Goal: Task Accomplishment & Management: Manage account settings

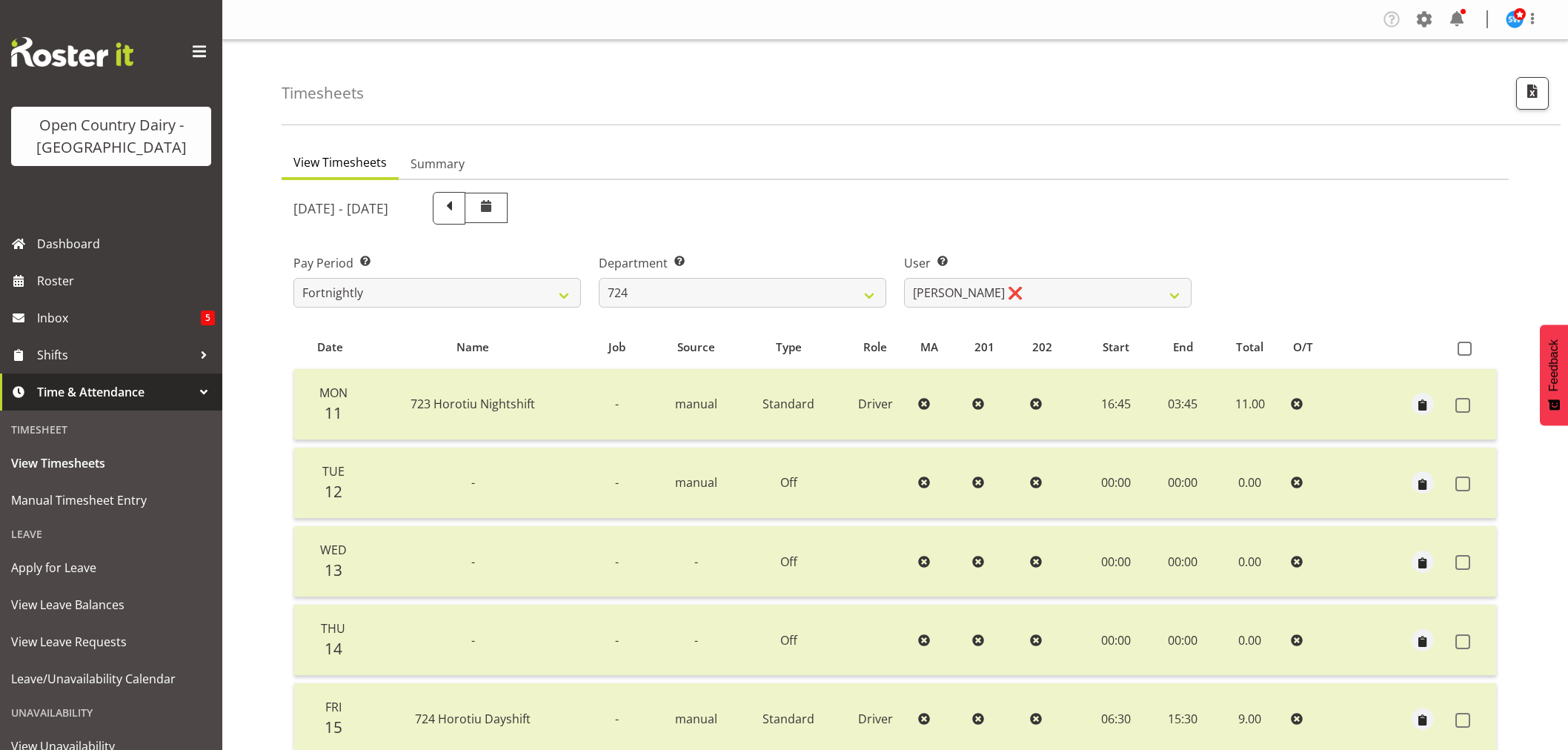
select select "760"
click at [62, 286] on span "Roster" at bounding box center [126, 280] width 178 height 22
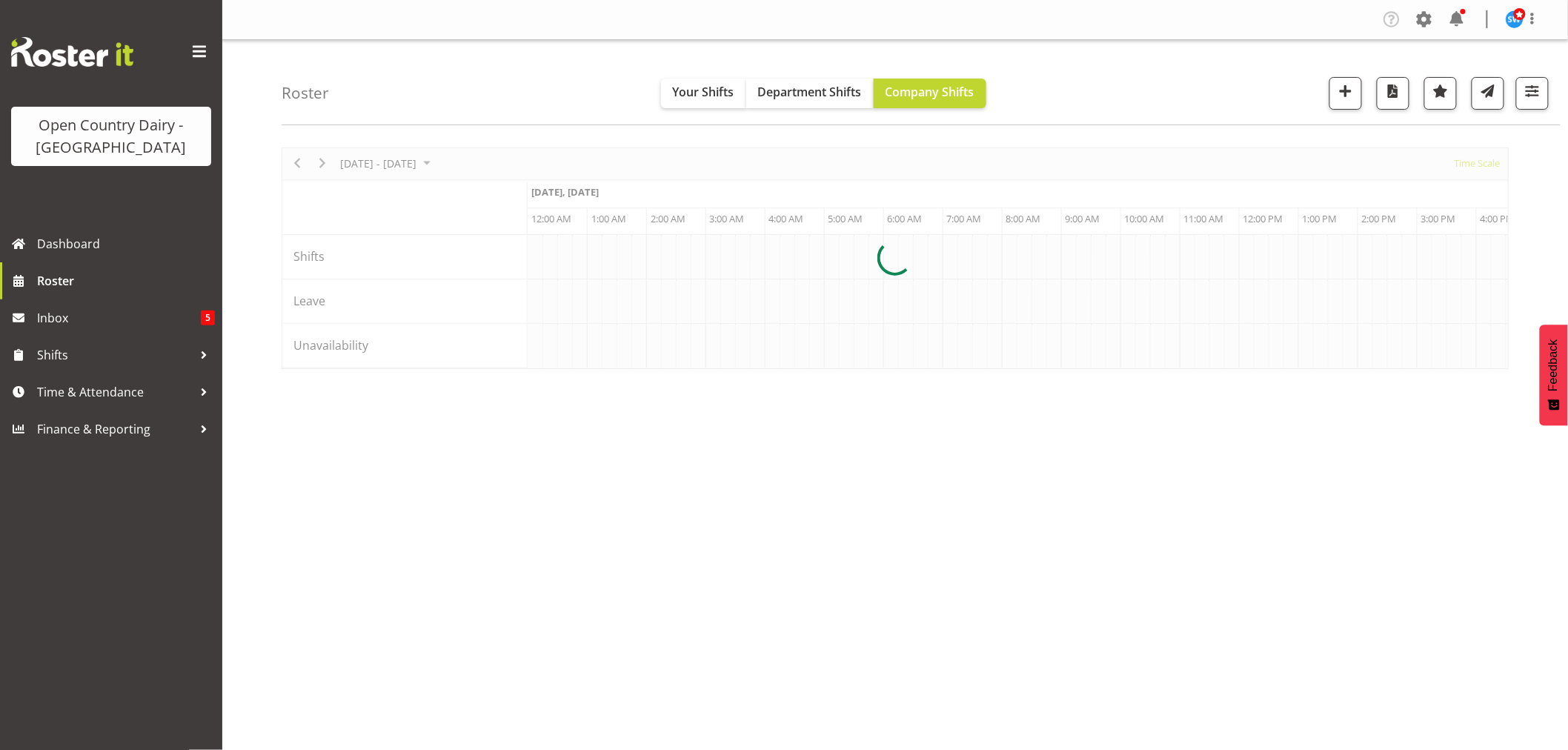
scroll to position [0, 8536]
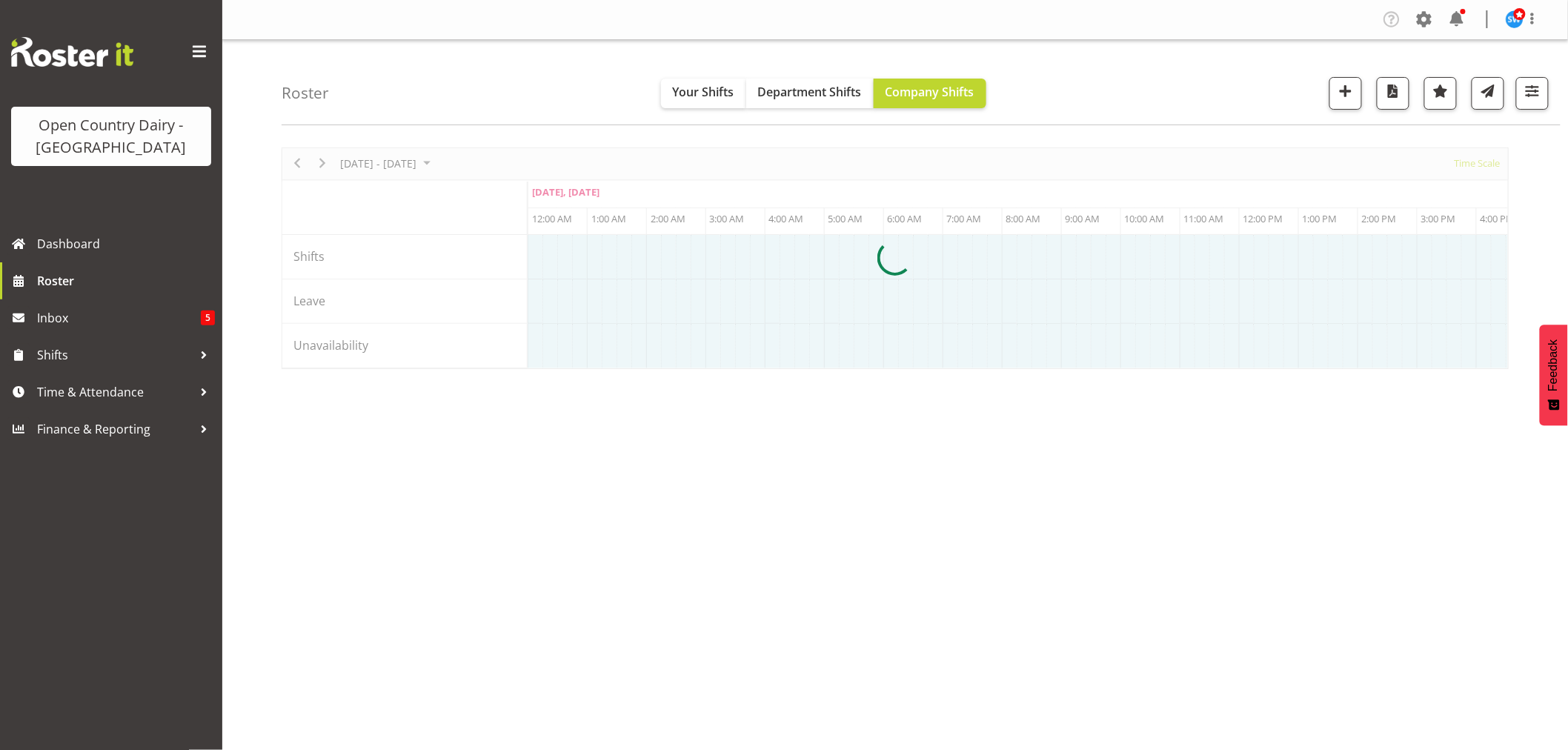
click at [314, 207] on div at bounding box center [894, 258] width 1227 height 222
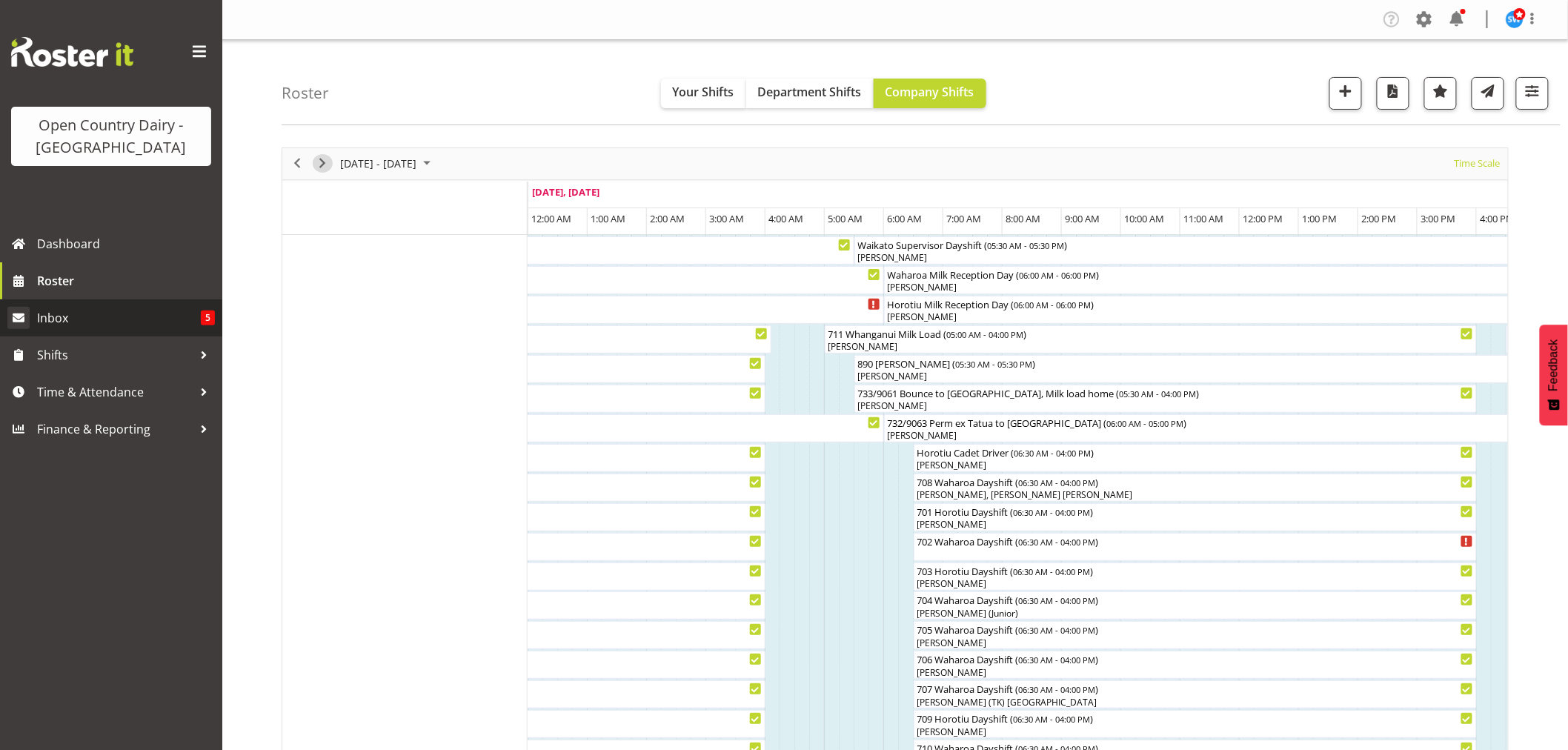
drag, startPoint x: 320, startPoint y: 162, endPoint x: 27, endPoint y: 331, distance: 338.2
click at [320, 161] on span "Next" at bounding box center [322, 163] width 17 height 18
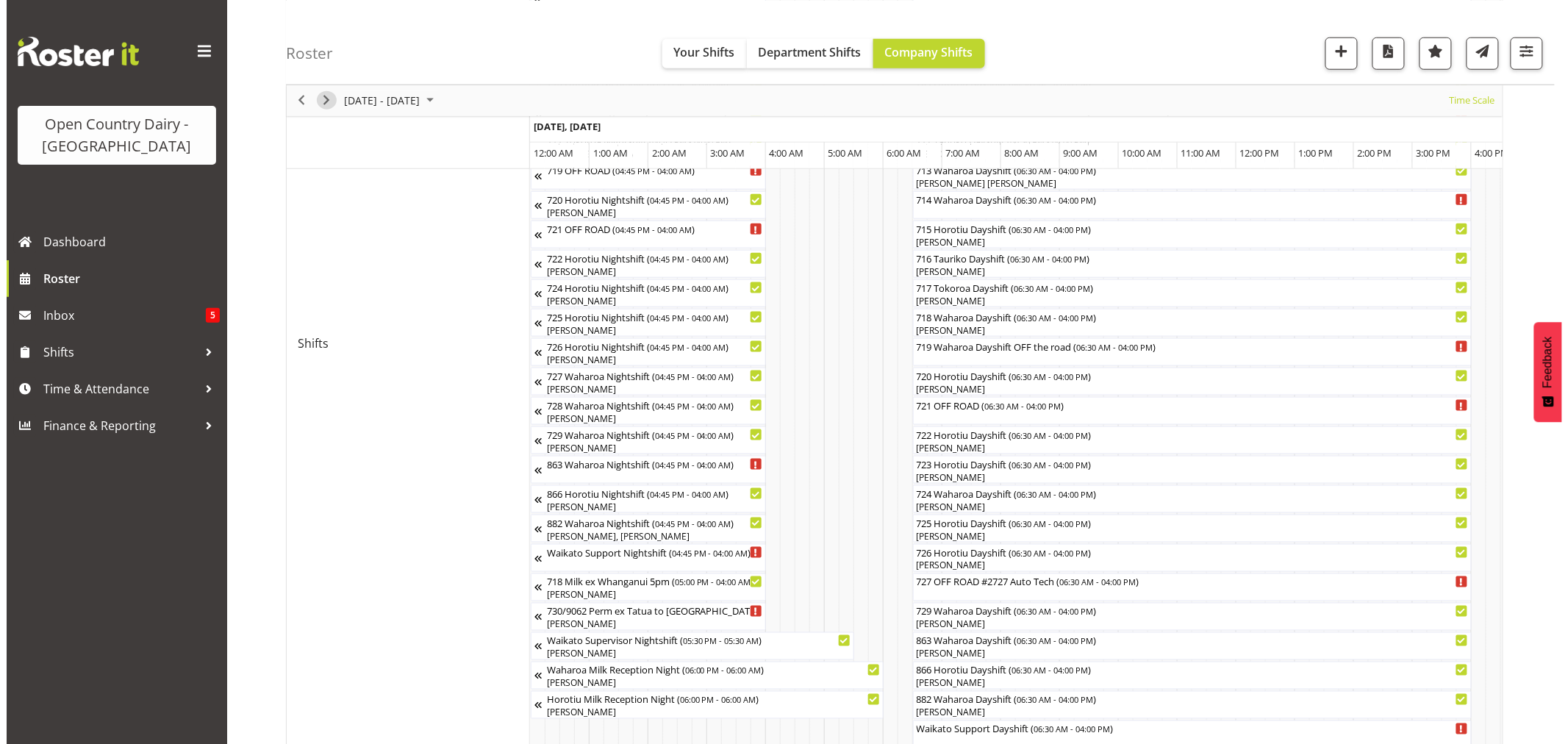
scroll to position [327, 0]
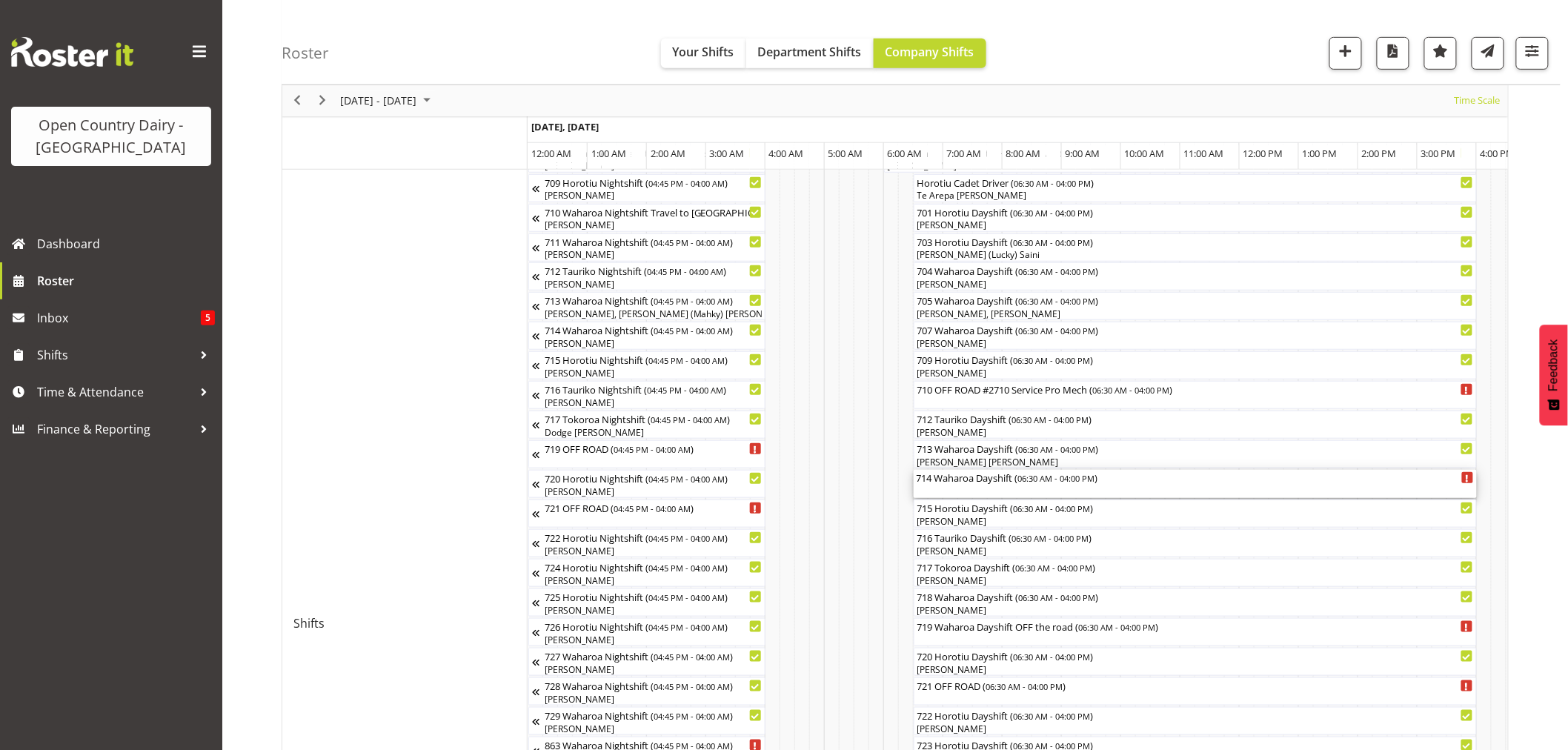
click at [981, 483] on div "714 Waharoa Dayshift ( 06:30 AM - 04:00 PM )" at bounding box center [1195, 477] width 558 height 15
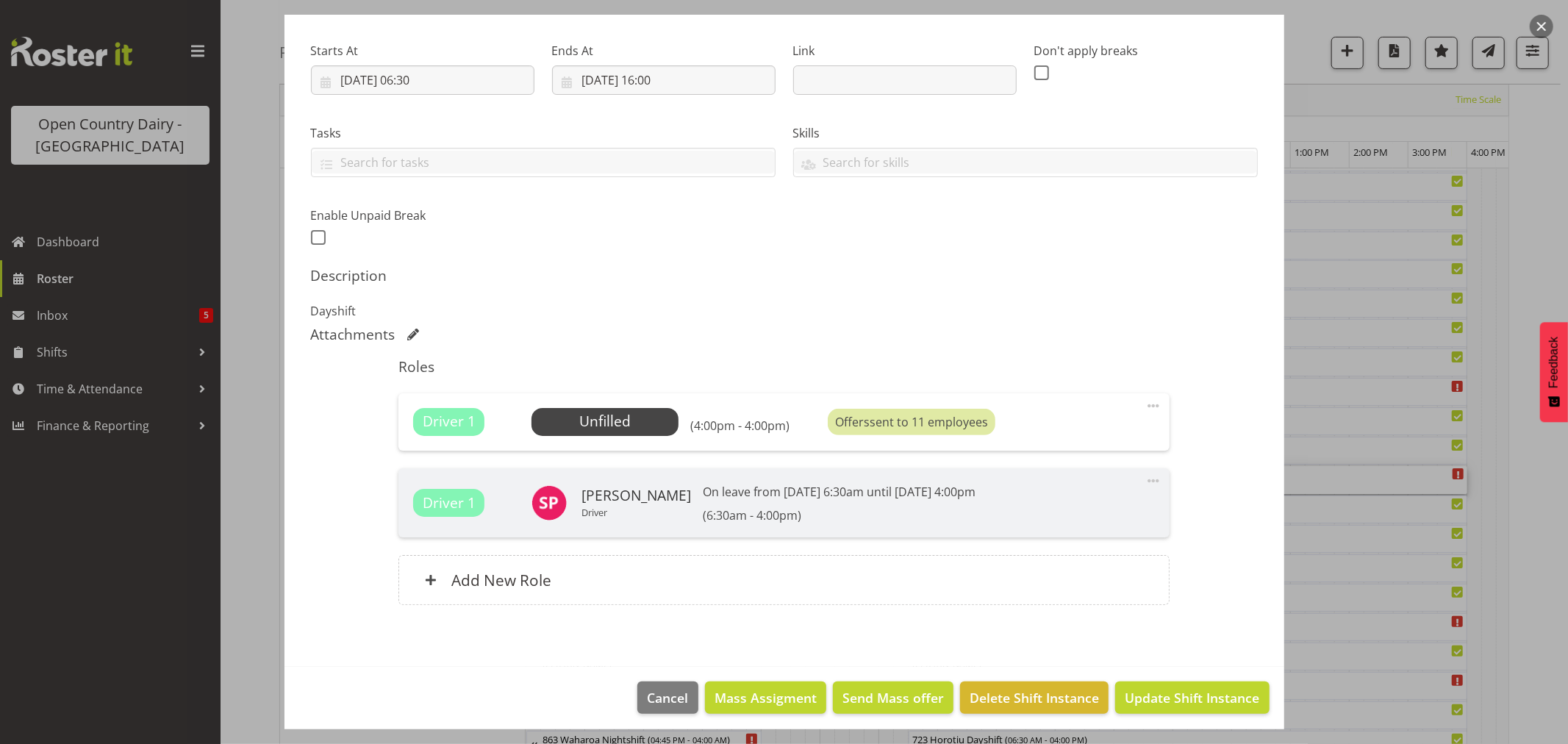
scroll to position [222, 0]
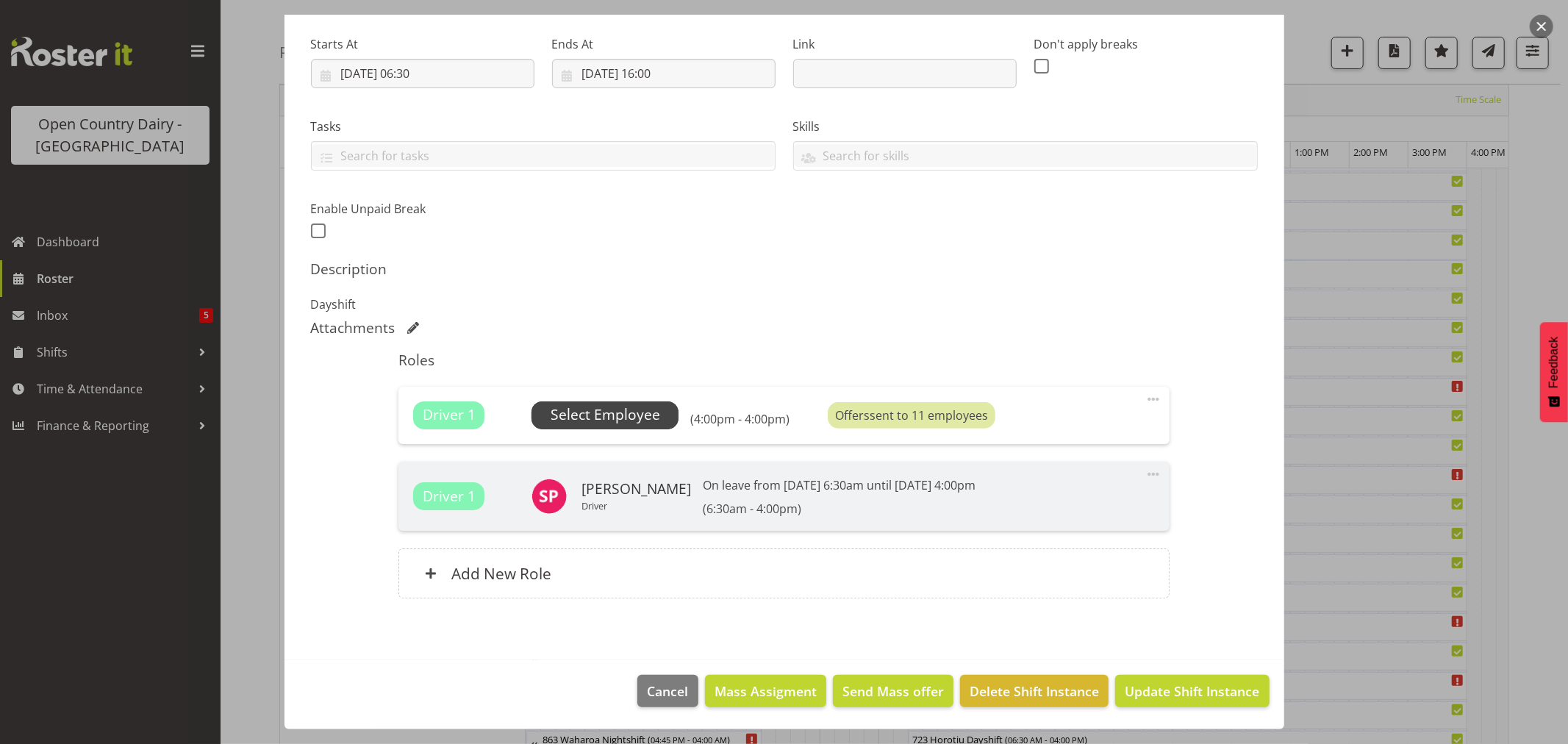
click at [603, 416] on span "Select Employee" at bounding box center [605, 415] width 109 height 21
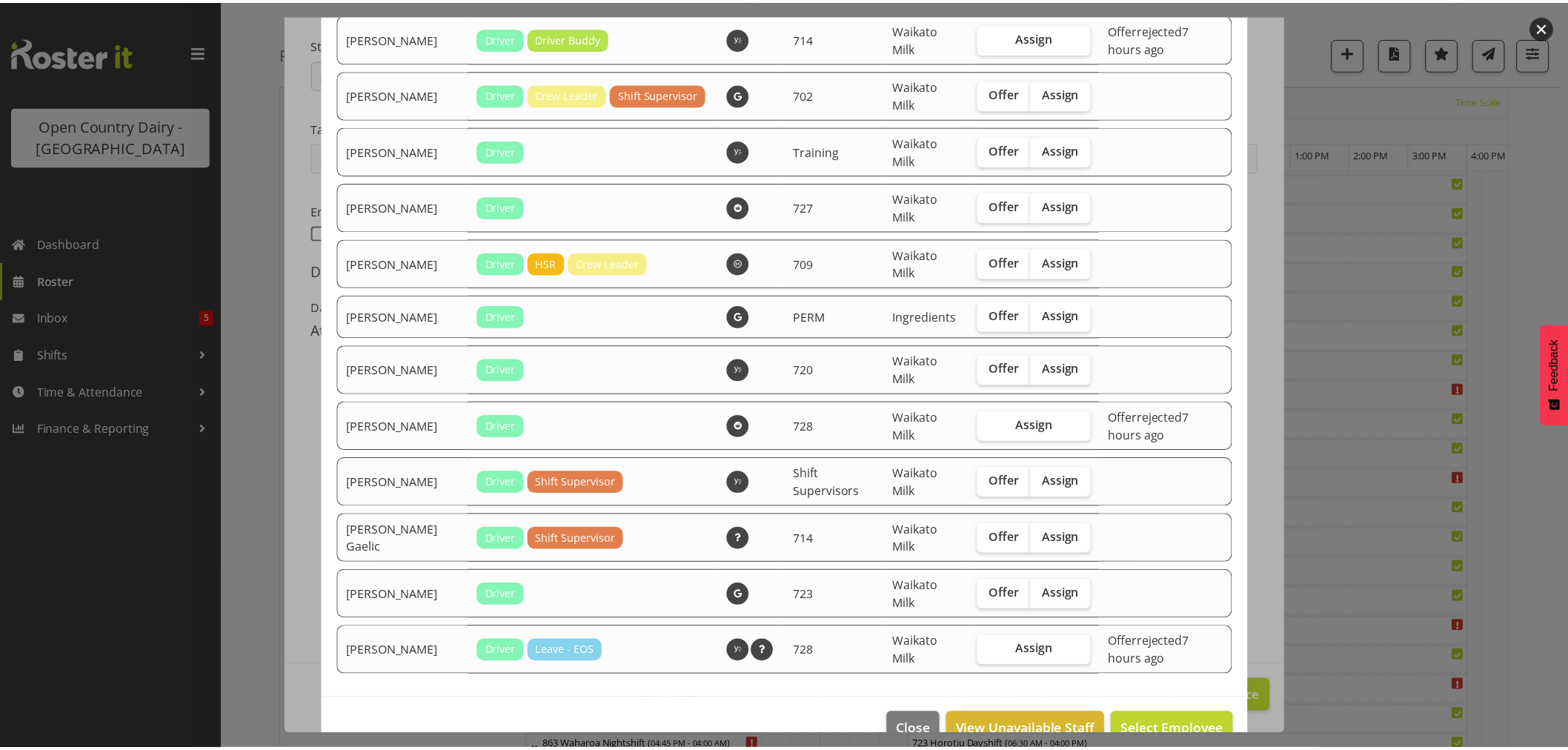
scroll to position [905, 0]
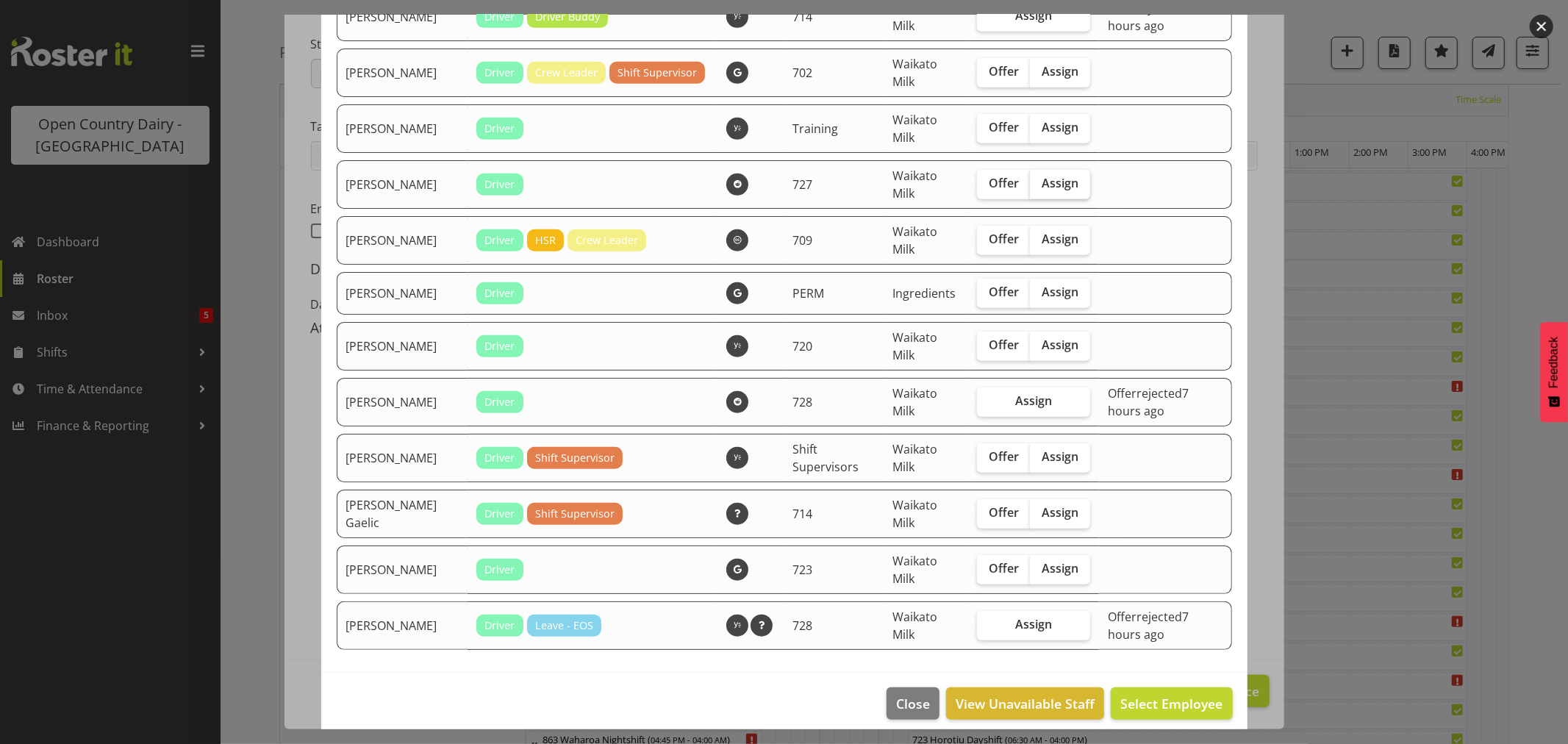
click at [1048, 187] on span "Assign" at bounding box center [1060, 183] width 37 height 15
click at [1040, 187] on input "Assign" at bounding box center [1035, 184] width 10 height 10
checkbox input "true"
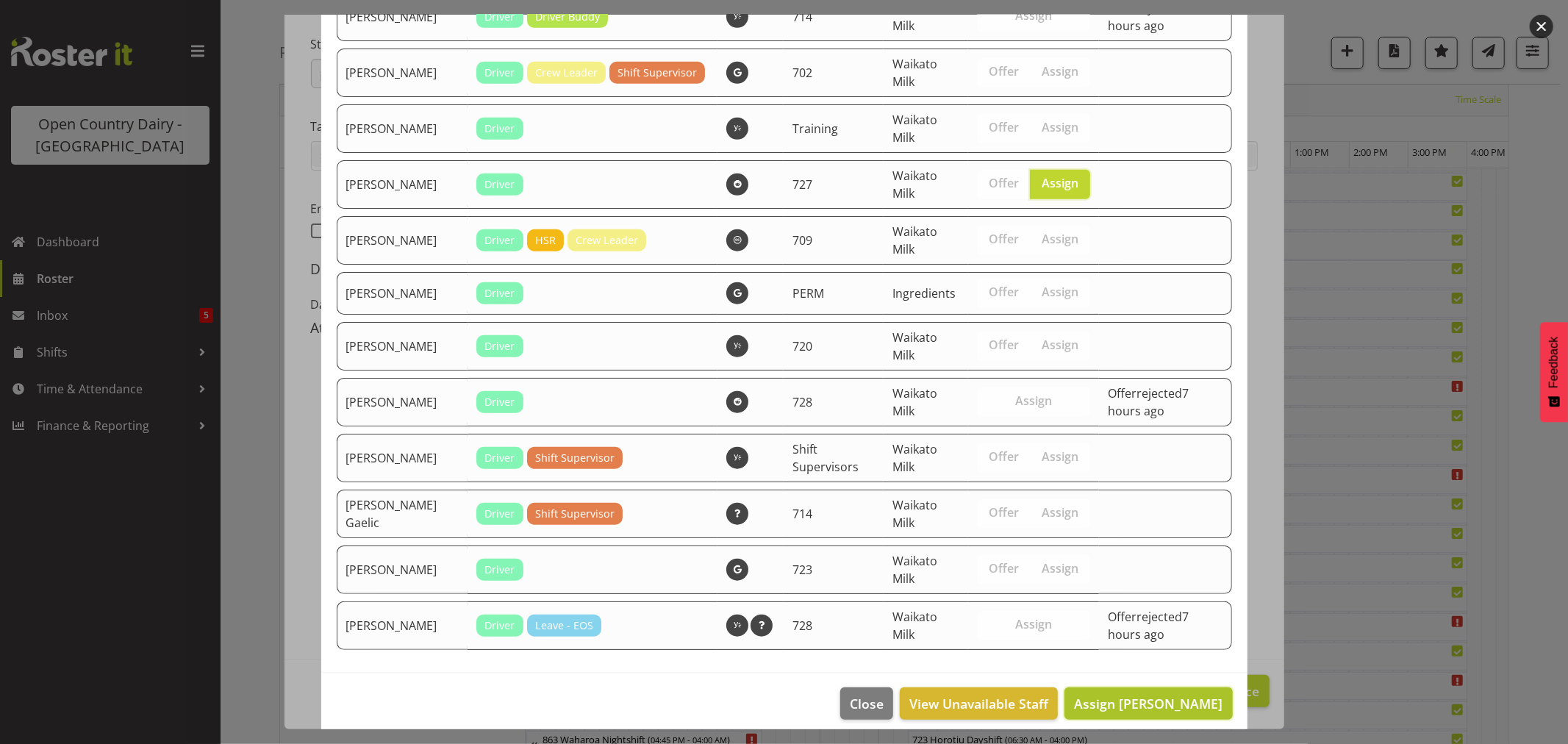
click at [1124, 702] on span "Assign [PERSON_NAME]" at bounding box center [1148, 703] width 148 height 17
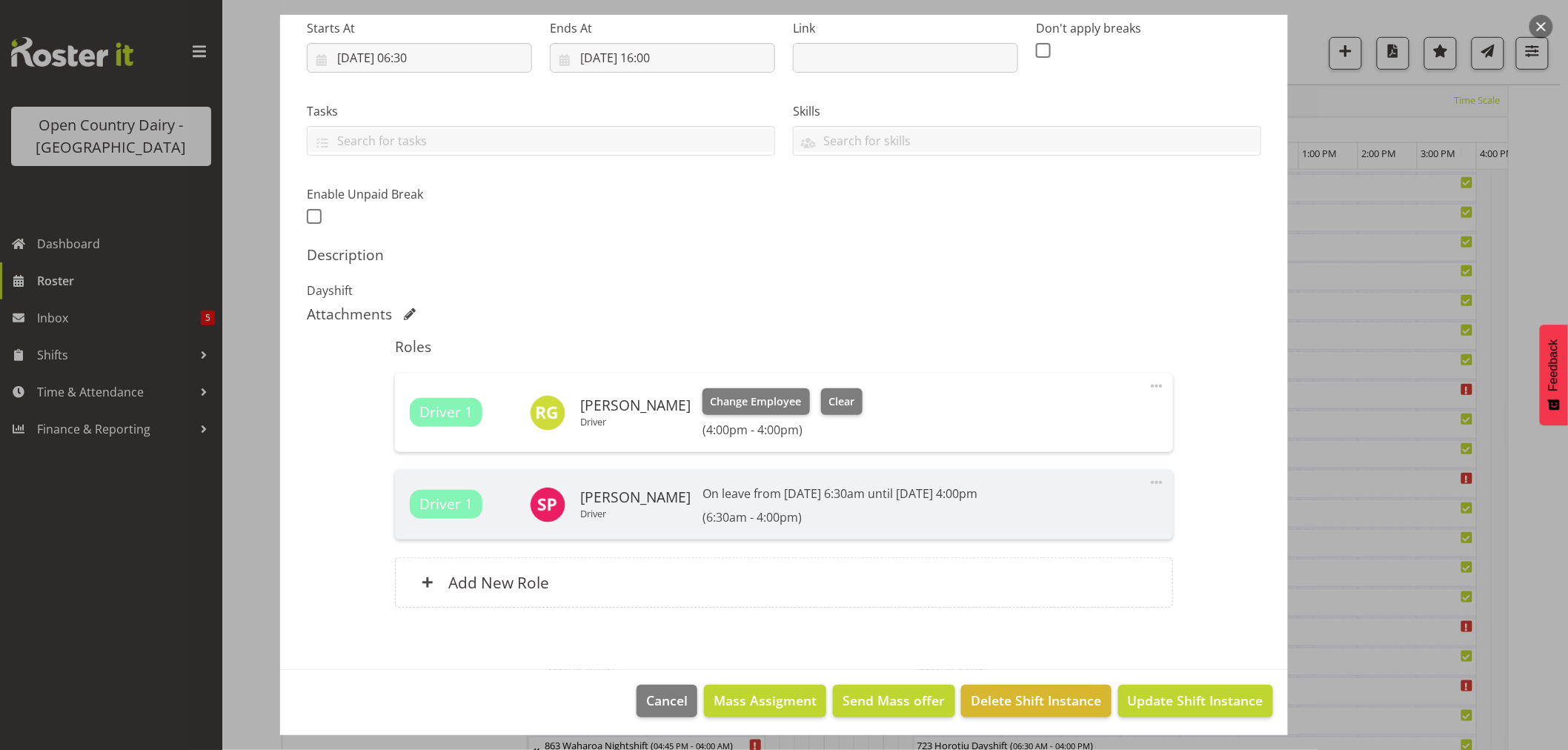
scroll to position [245, 0]
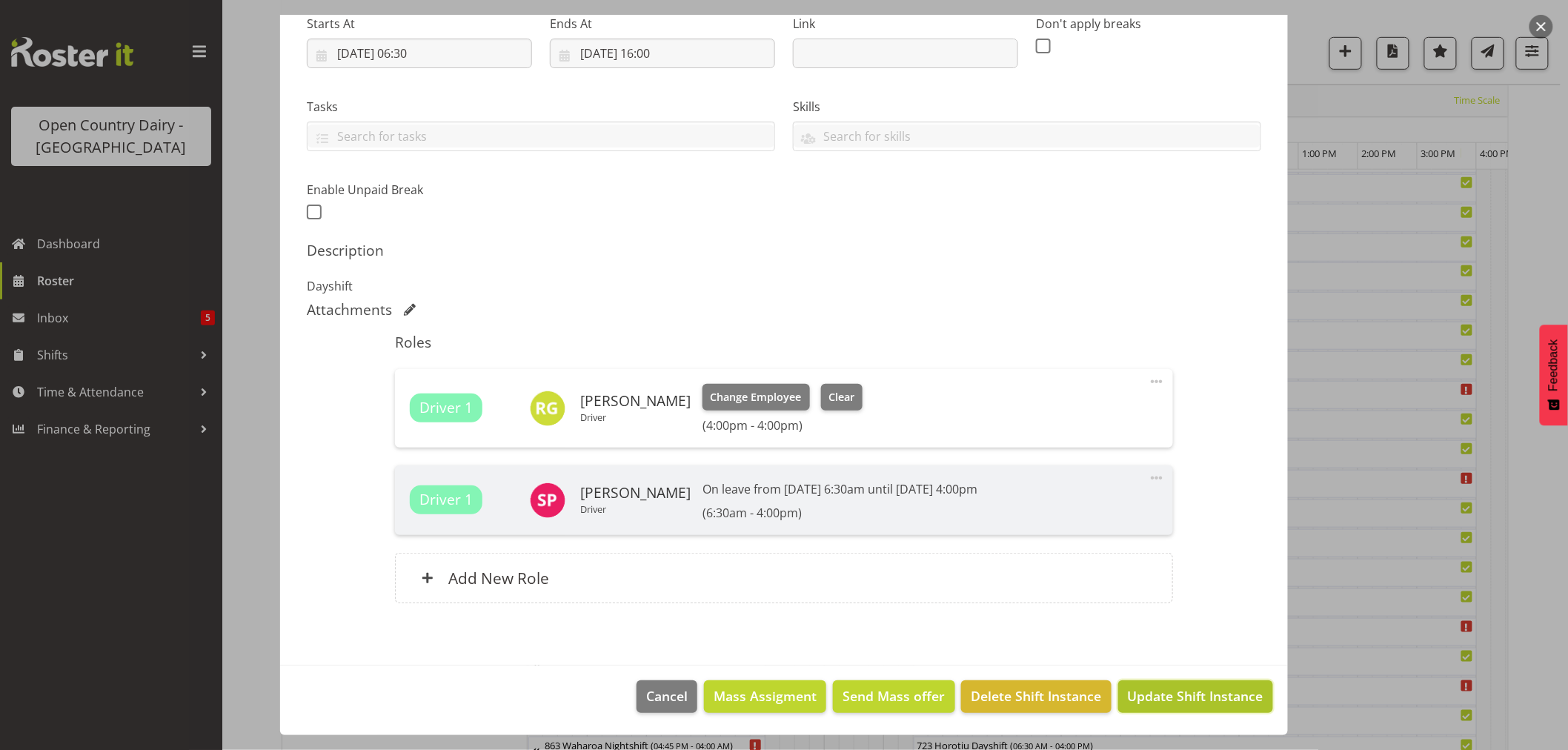
click at [1163, 694] on span "Update Shift Instance" at bounding box center [1195, 695] width 135 height 19
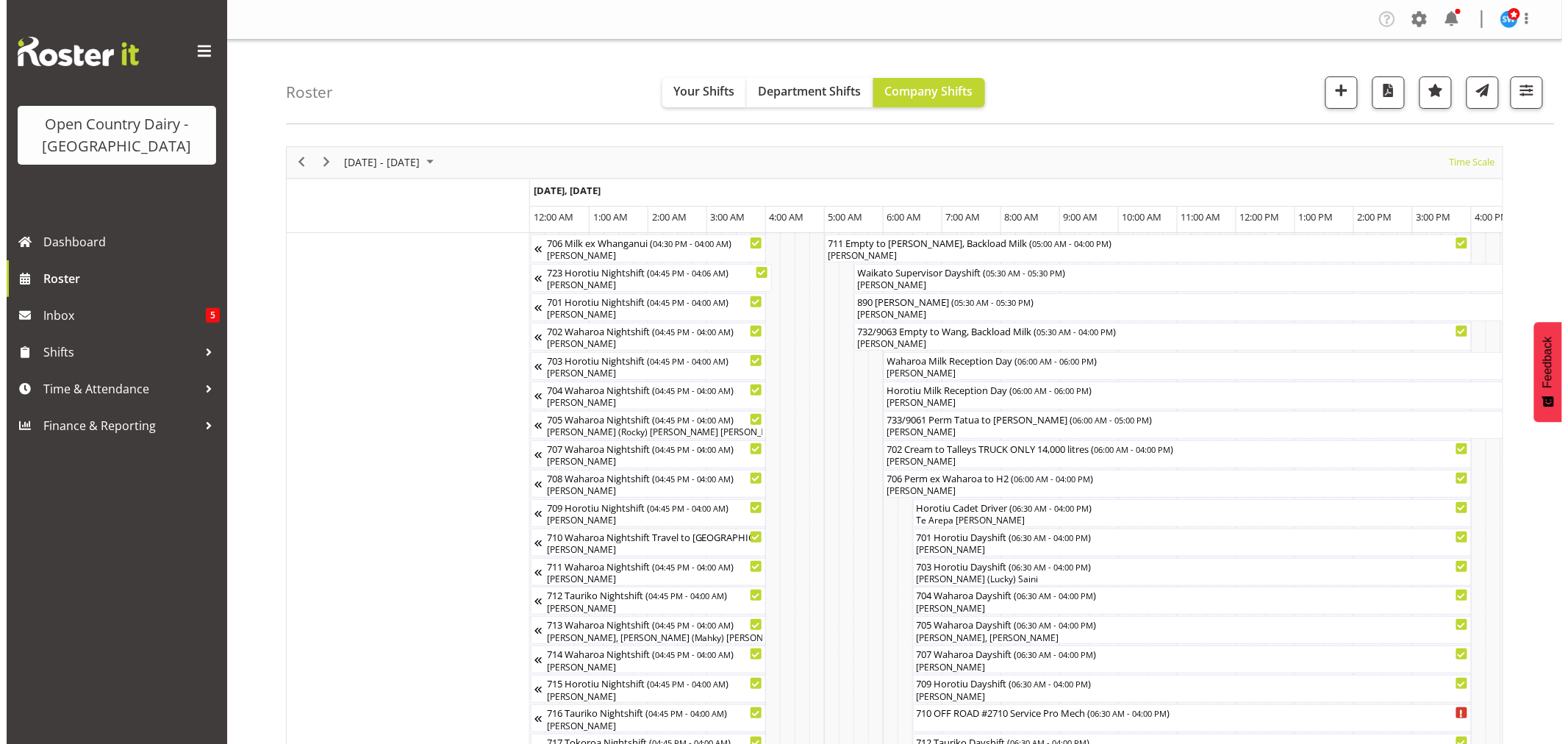
scroll to position [81, 0]
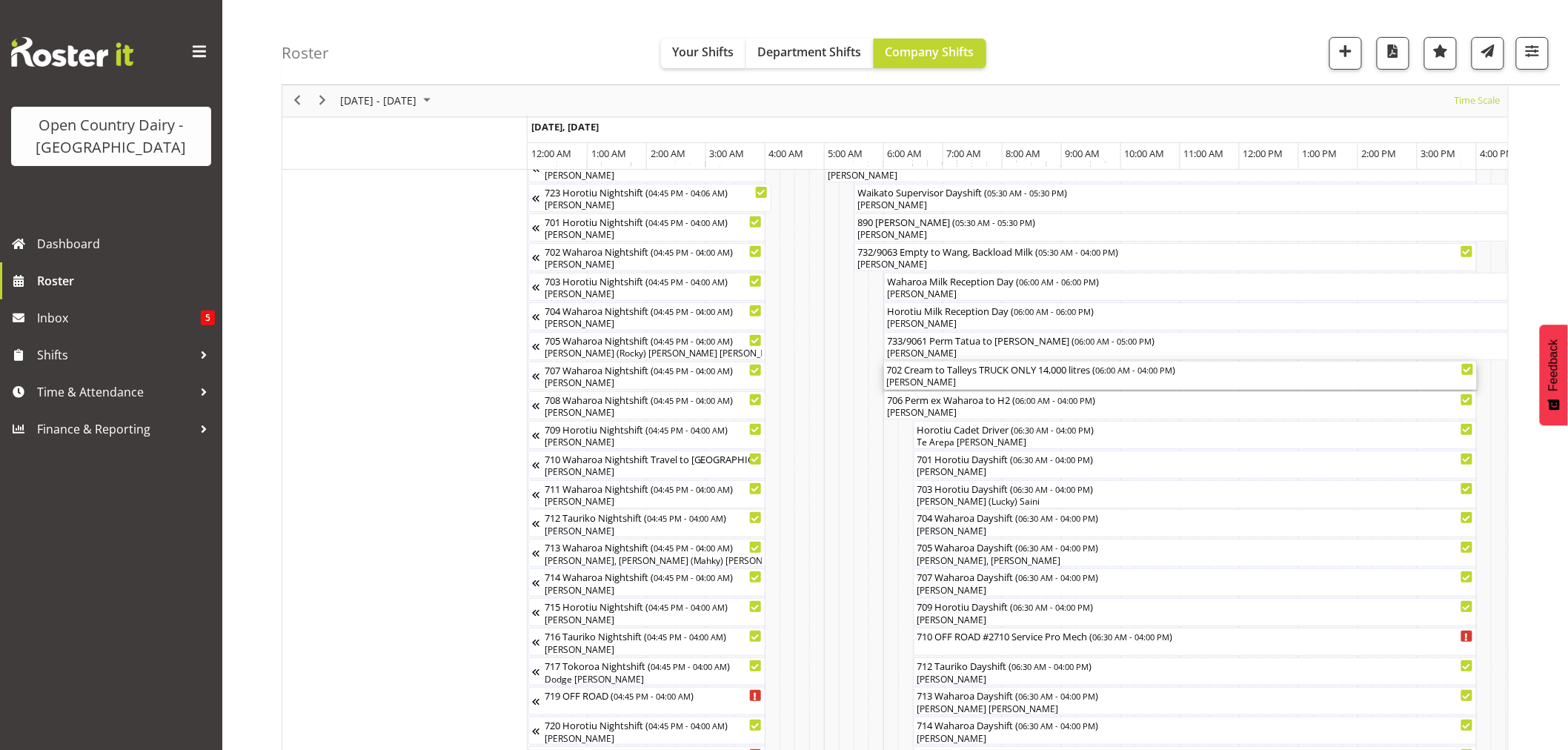
click at [945, 373] on div "702 Cream to Talleys TRUCK ONLY 14,000 litres ( 06:00 AM - 04:00 PM )" at bounding box center [1180, 369] width 587 height 15
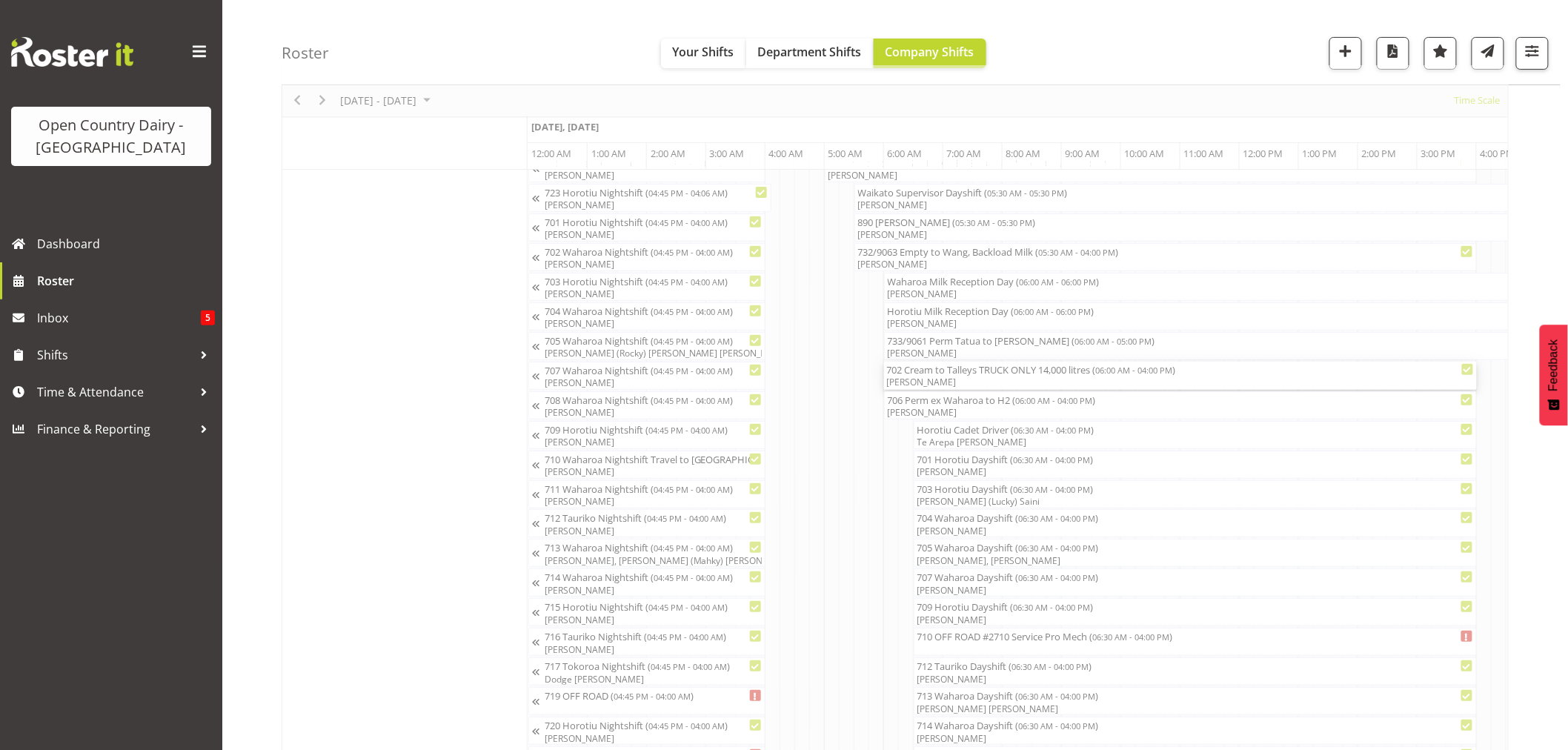
select select "7"
select select "2025"
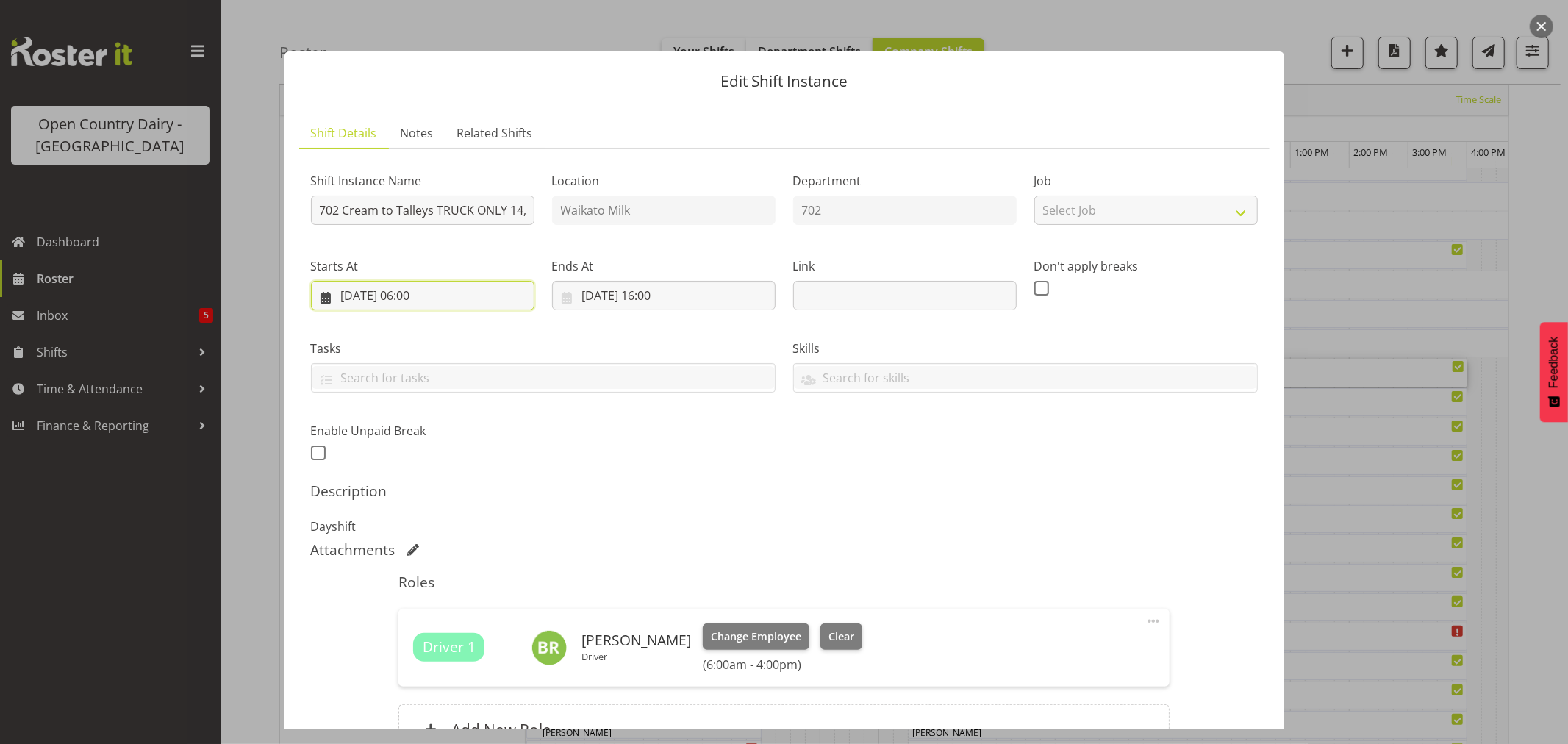
click at [420, 291] on input "[DATE] 06:00" at bounding box center [423, 295] width 224 height 30
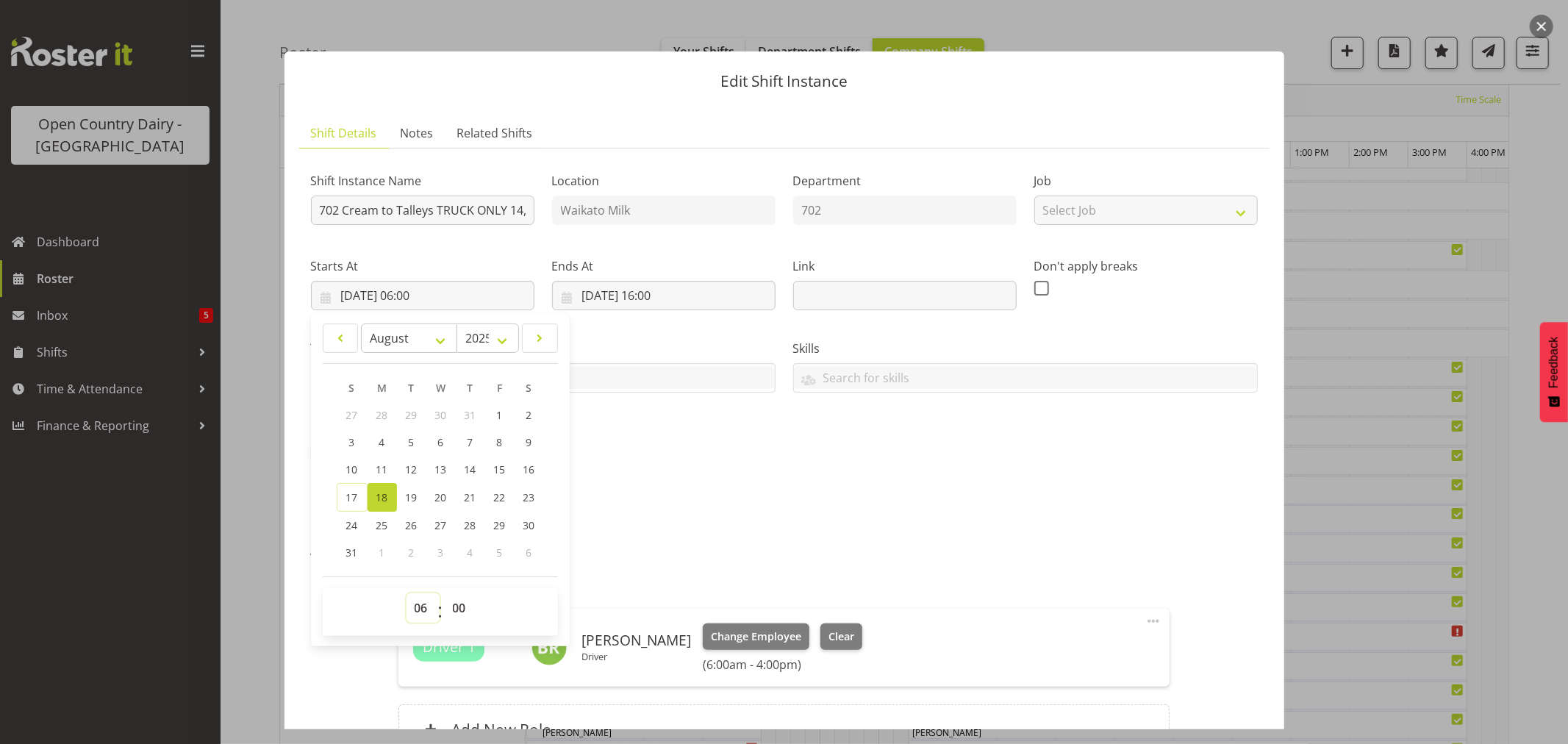
click at [420, 606] on select "00 01 02 03 04 05 06 07 08 09 10 11 12 13 14 15 16 17 18 19 20 21 22 23" at bounding box center [423, 608] width 33 height 30
select select "5"
click at [407, 593] on select "00 01 02 03 04 05 06 07 08 09 10 11 12 13 14 15 16 17 18 19 20 21 22 23" at bounding box center [423, 608] width 33 height 30
type input "[DATE] 05:00"
click at [462, 607] on select "00 01 02 03 04 05 06 07 08 09 10 11 12 13 14 15 16 17 18 19 20 21 22 23 24 25 2…" at bounding box center [461, 608] width 33 height 30
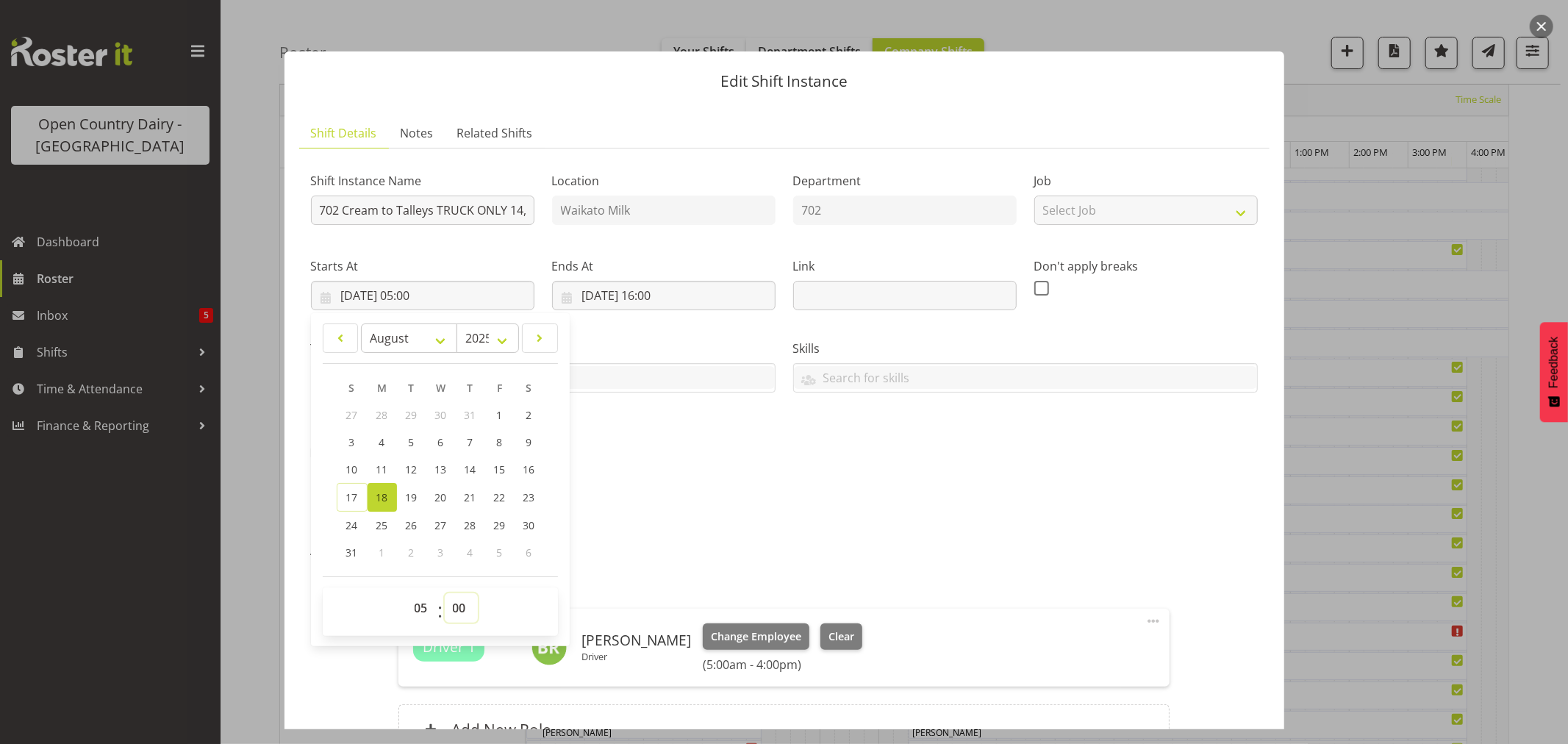
select select "30"
click at [444, 593] on select "00 01 02 03 04 05 06 07 08 09 10 11 12 13 14 15 16 17 18 19 20 21 22 23 24 25 2…" at bounding box center [461, 608] width 33 height 30
type input "[DATE] 05:30"
drag, startPoint x: 1021, startPoint y: 549, endPoint x: 1031, endPoint y: 548, distance: 10.0
click at [1023, 549] on div "Attachments" at bounding box center [784, 549] width 947 height 17
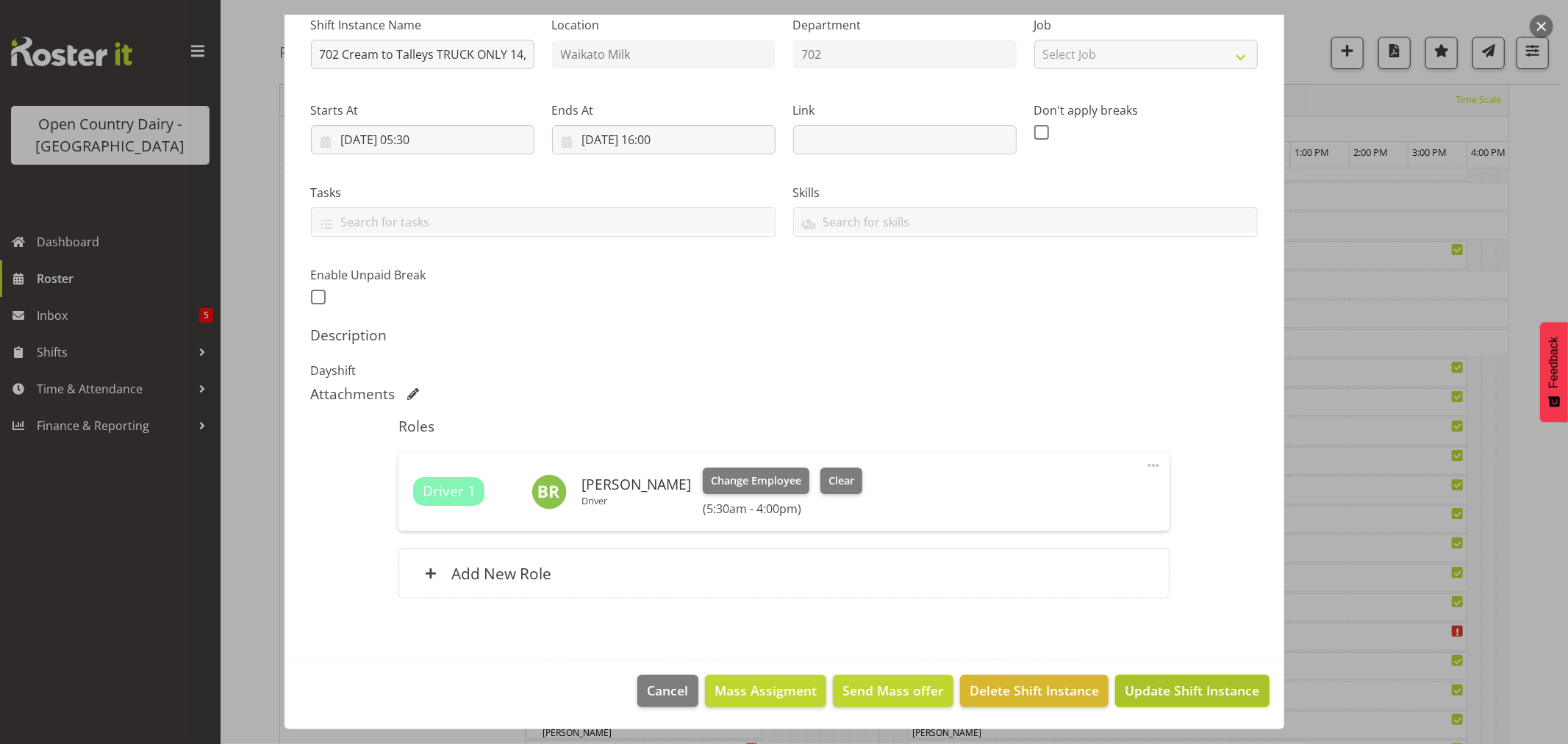
click at [1179, 691] on span "Update Shift Instance" at bounding box center [1191, 690] width 134 height 19
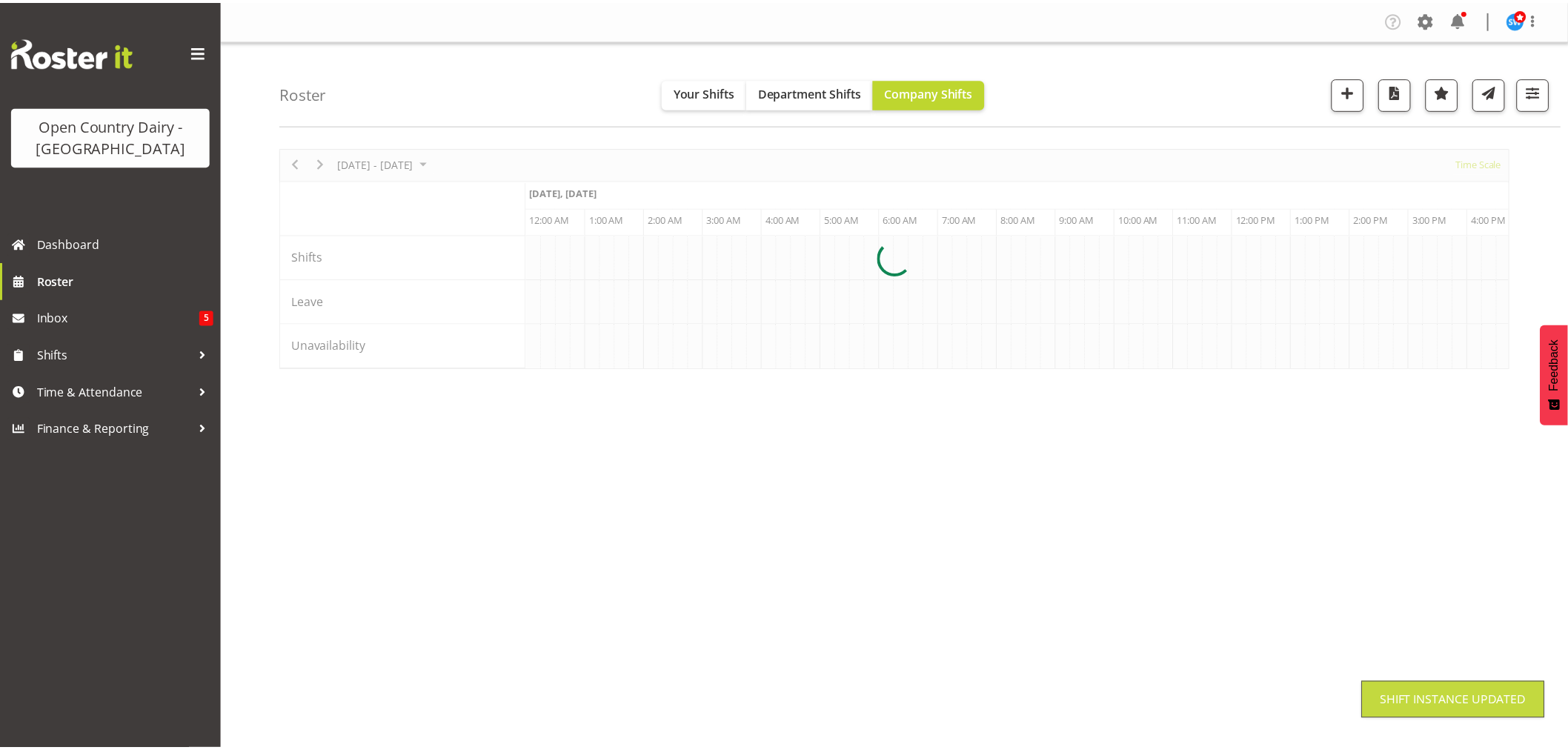
scroll to position [0, 0]
